Goal: Task Accomplishment & Management: Use online tool/utility

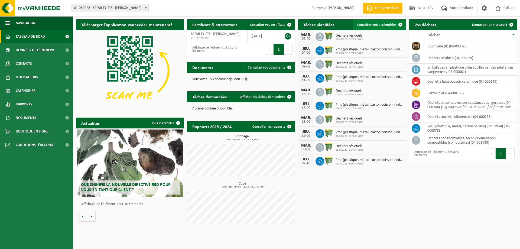
click at [379, 23] on span "Consulter votre calendrier" at bounding box center [376, 25] width 39 height 4
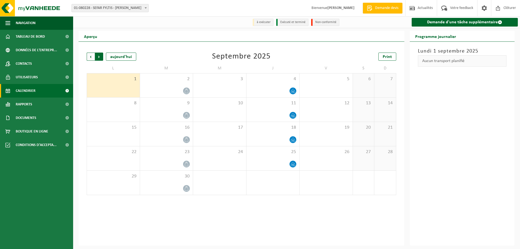
click at [91, 57] on span "Précédent" at bounding box center [91, 57] width 8 height 8
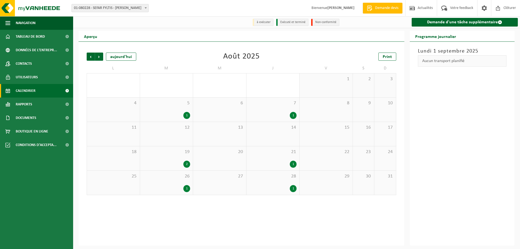
click at [91, 57] on span "Précédent" at bounding box center [91, 57] width 8 height 8
click at [102, 57] on span "Suivant" at bounding box center [99, 57] width 8 height 8
click at [182, 187] on div "1" at bounding box center [167, 188] width 48 height 7
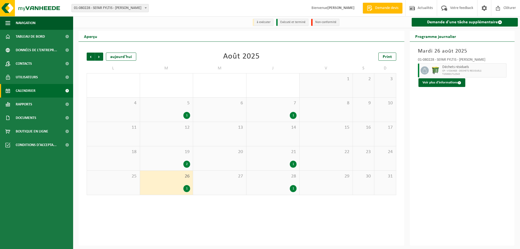
click at [188, 163] on div "2" at bounding box center [186, 164] width 7 height 7
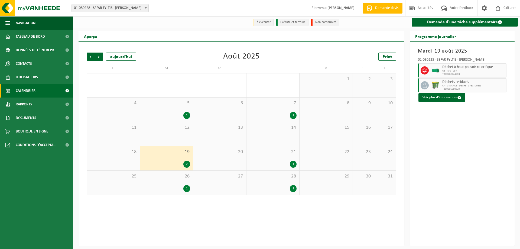
click at [130, 181] on div "25" at bounding box center [113, 183] width 53 height 24
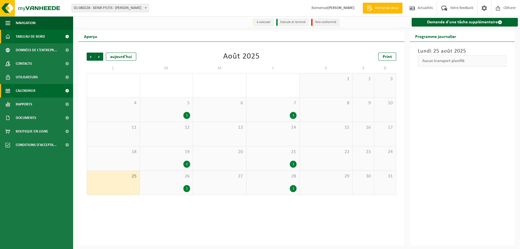
click at [33, 40] on span "Tableau de bord" at bounding box center [30, 37] width 29 height 14
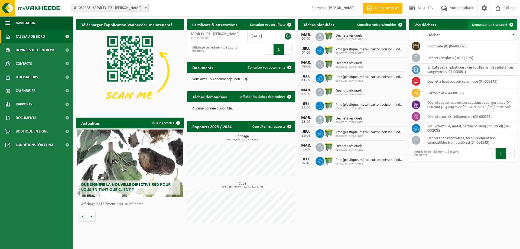
click at [501, 25] on span "Demander un transport" at bounding box center [489, 25] width 35 height 4
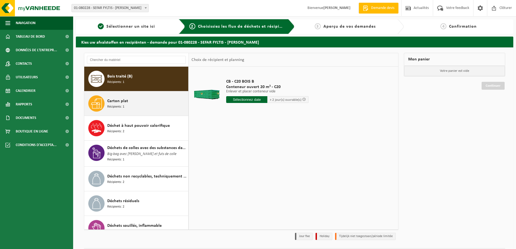
click at [156, 102] on div "Carton plat Récipients: 1" at bounding box center [147, 103] width 80 height 16
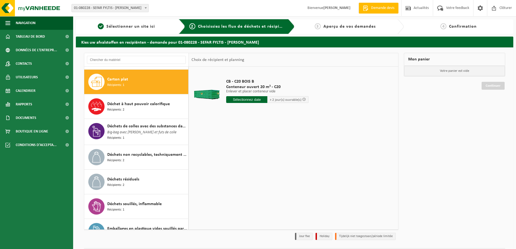
scroll to position [25, 0]
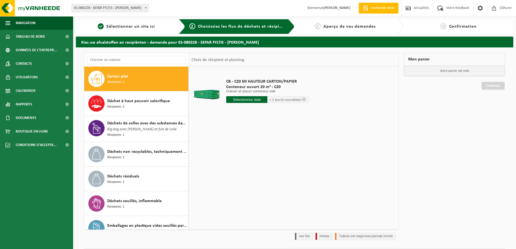
click at [246, 98] on input "text" at bounding box center [246, 99] width 41 height 7
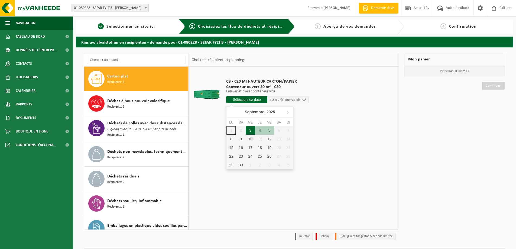
click at [250, 130] on div "3" at bounding box center [250, 130] width 9 height 9
type input "à partir de 2025-09-03"
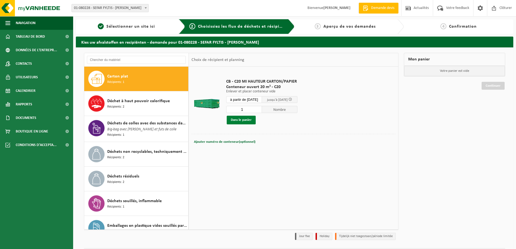
click at [240, 119] on button "Dans le panier" at bounding box center [241, 120] width 29 height 9
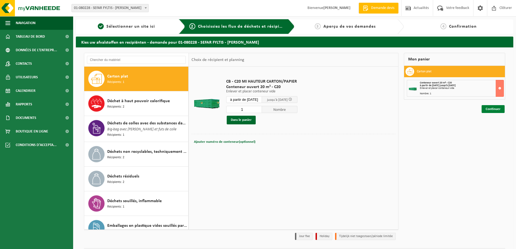
click at [500, 112] on link "Continuer" at bounding box center [492, 109] width 23 height 8
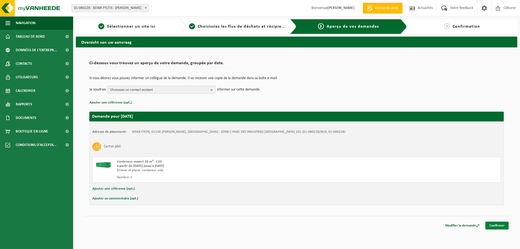
click at [496, 226] on link "Confirmer" at bounding box center [496, 225] width 23 height 8
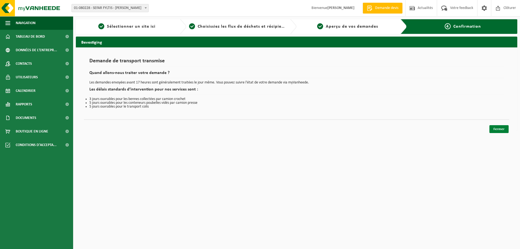
click at [496, 129] on link "Fermer" at bounding box center [498, 129] width 19 height 8
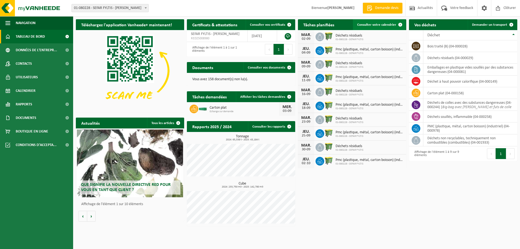
click at [385, 22] on link "Consulter votre calendrier" at bounding box center [379, 24] width 53 height 11
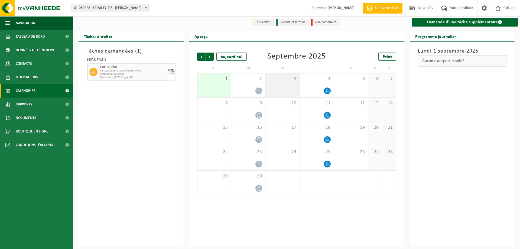
click at [288, 87] on div "3" at bounding box center [282, 85] width 34 height 24
click at [275, 111] on div "10" at bounding box center [282, 109] width 34 height 24
click at [287, 84] on div "3" at bounding box center [282, 85] width 34 height 24
